Goal: Task Accomplishment & Management: Use online tool/utility

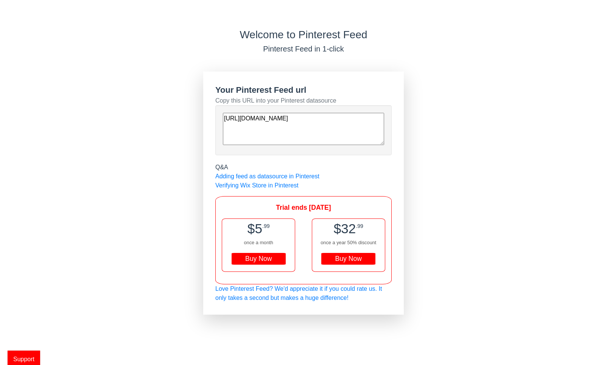
drag, startPoint x: 322, startPoint y: 137, endPoint x: 221, endPoint y: 120, distance: 102.6
click at [221, 120] on div "[URL][DOMAIN_NAME]" at bounding box center [303, 130] width 176 height 50
click at [356, 258] on div "Buy Now" at bounding box center [349, 259] width 54 height 12
click at [109, 138] on div "Welcome to Pinterest Feed Pinterest Feed in 1-click Your Pinterest Feed url Cop…" at bounding box center [303, 171] width 607 height 286
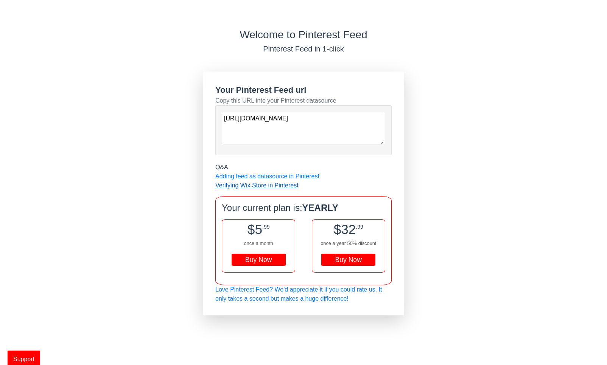
click at [246, 185] on link "Verifying Wix Store in Pinterest" at bounding box center [256, 185] width 83 height 6
